Goal: Check status: Check status

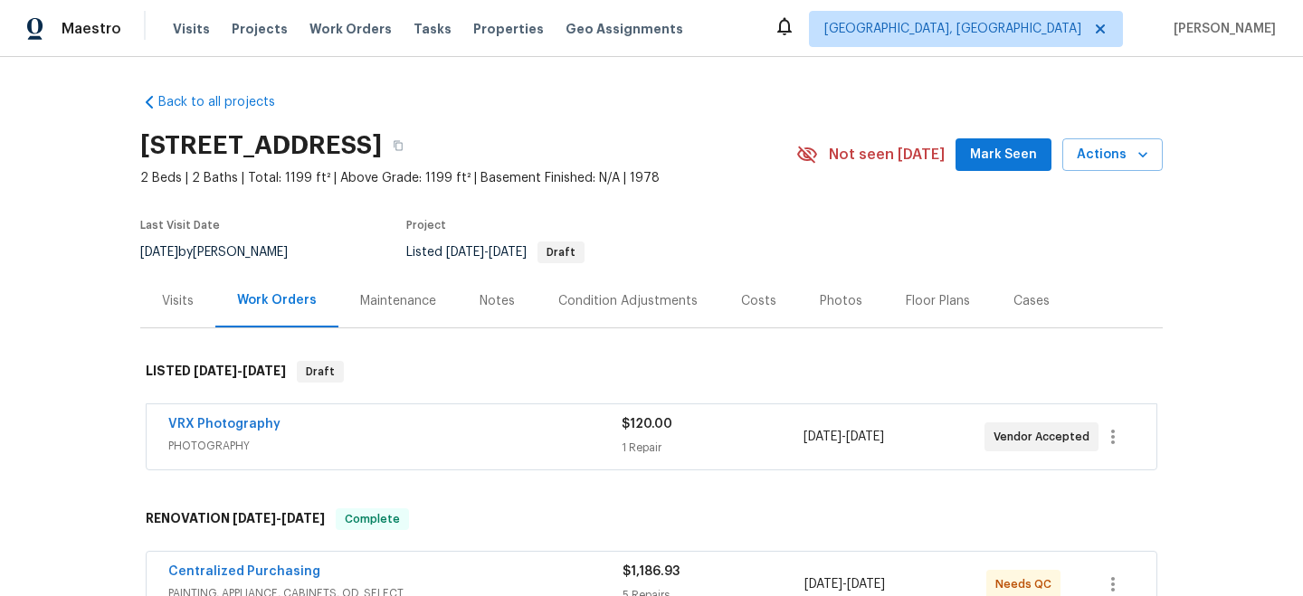
click at [183, 299] on div "Visits" at bounding box center [178, 301] width 32 height 18
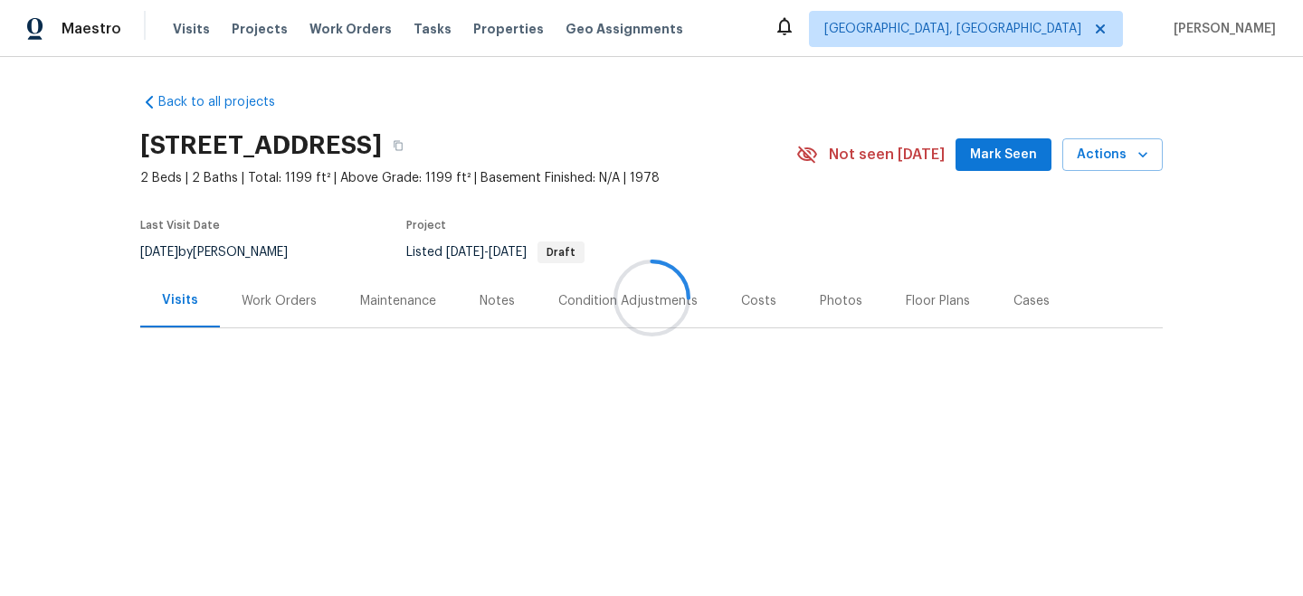
scroll to position [345, 0]
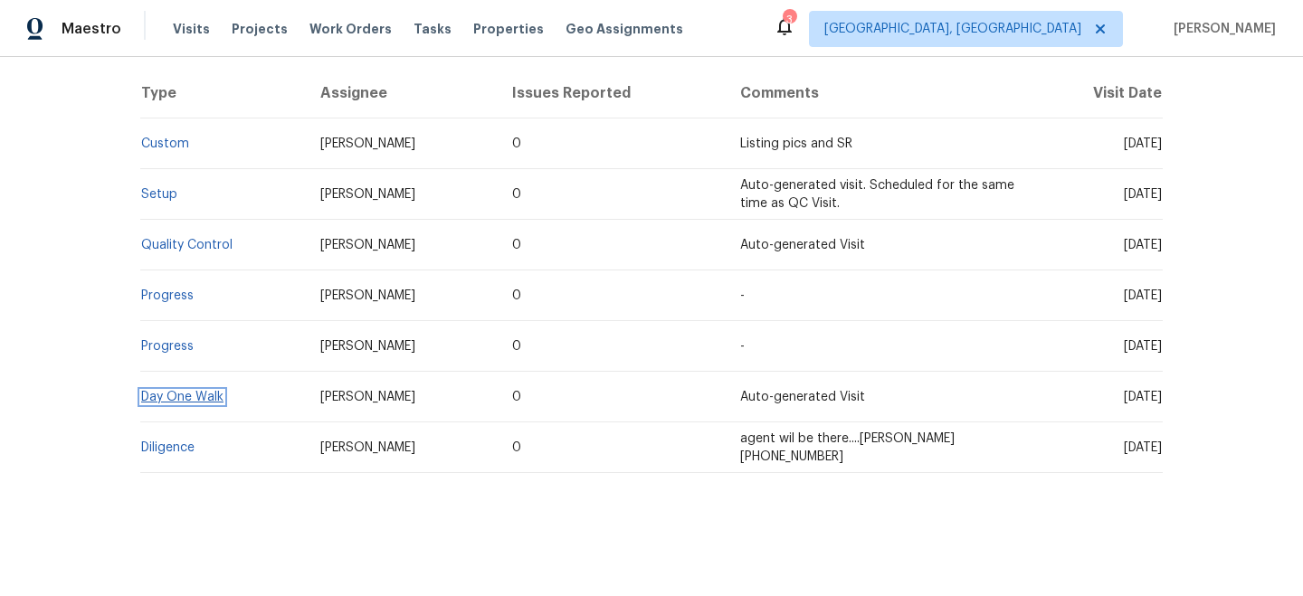
click at [192, 398] on link "Day One Walk" at bounding box center [182, 397] width 82 height 13
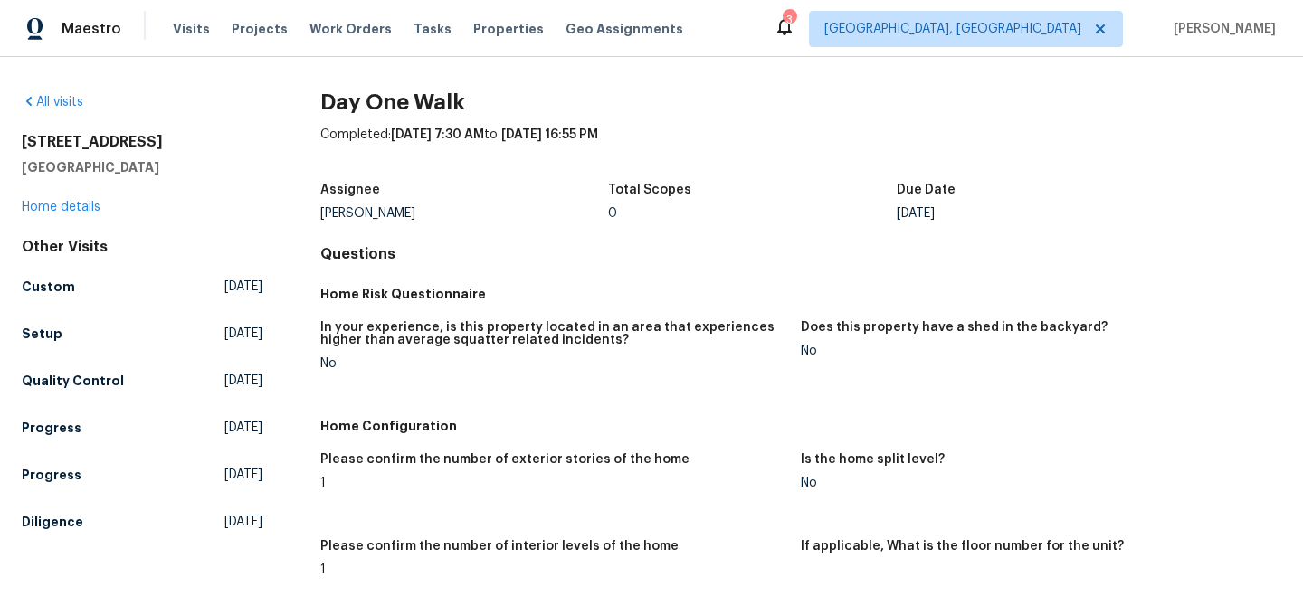
scroll to position [1133, 0]
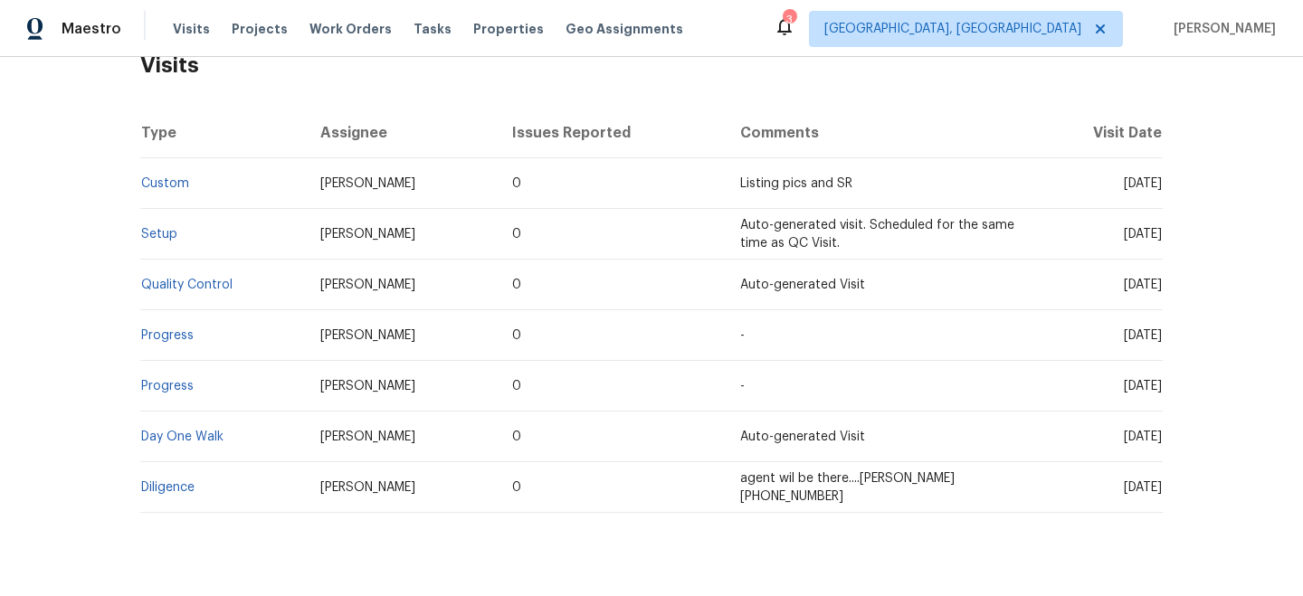
scroll to position [345, 0]
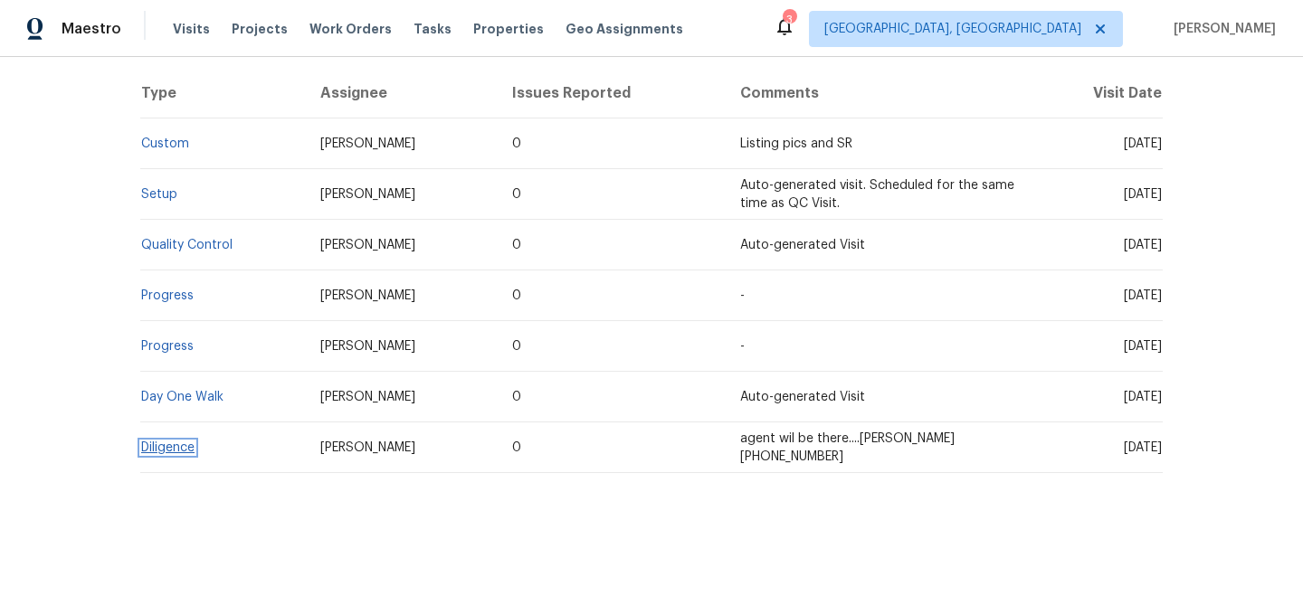
click at [169, 444] on link "Diligence" at bounding box center [167, 448] width 53 height 13
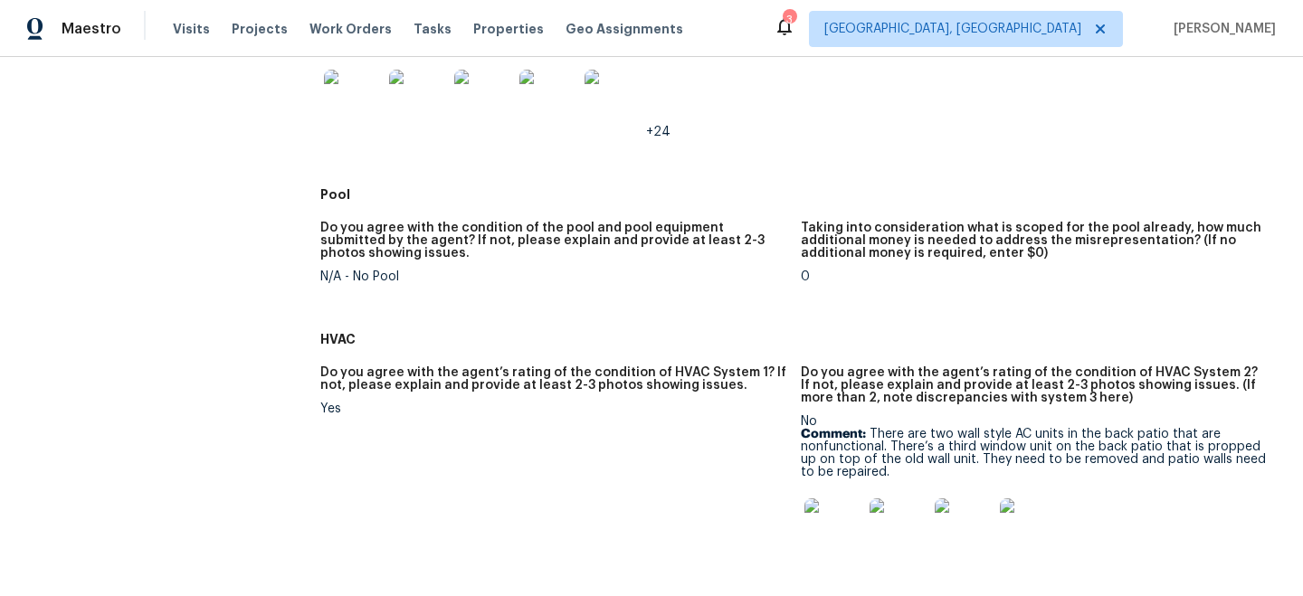
scroll to position [1274, 0]
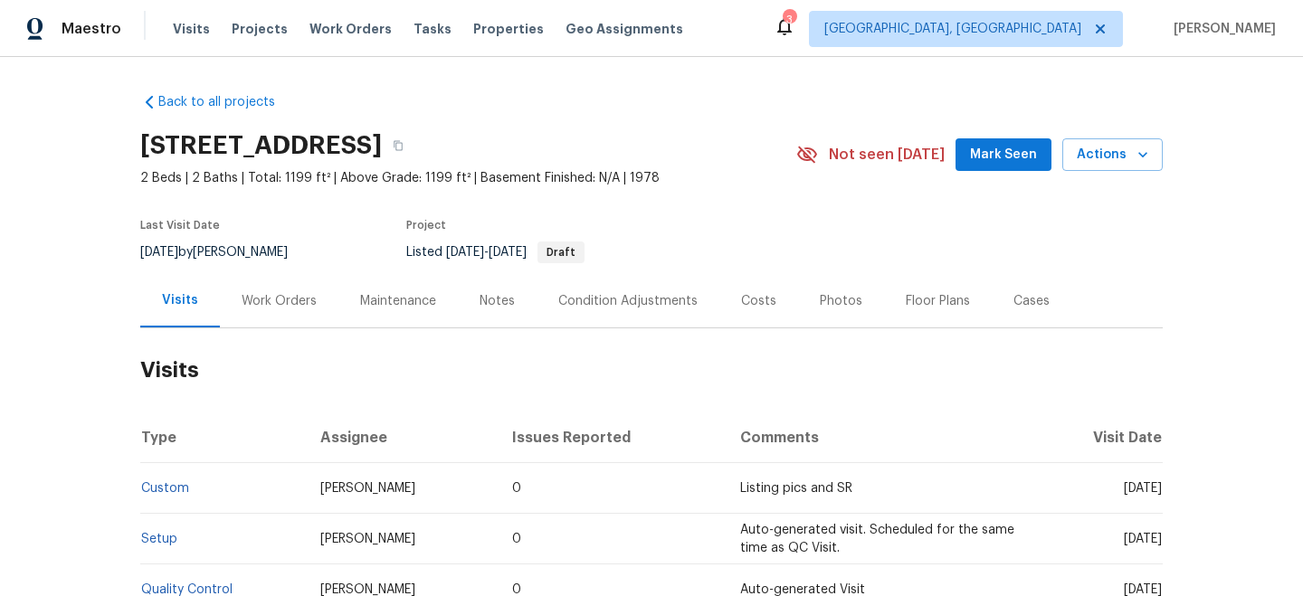
scroll to position [345, 0]
